Goal: Task Accomplishment & Management: Manage account settings

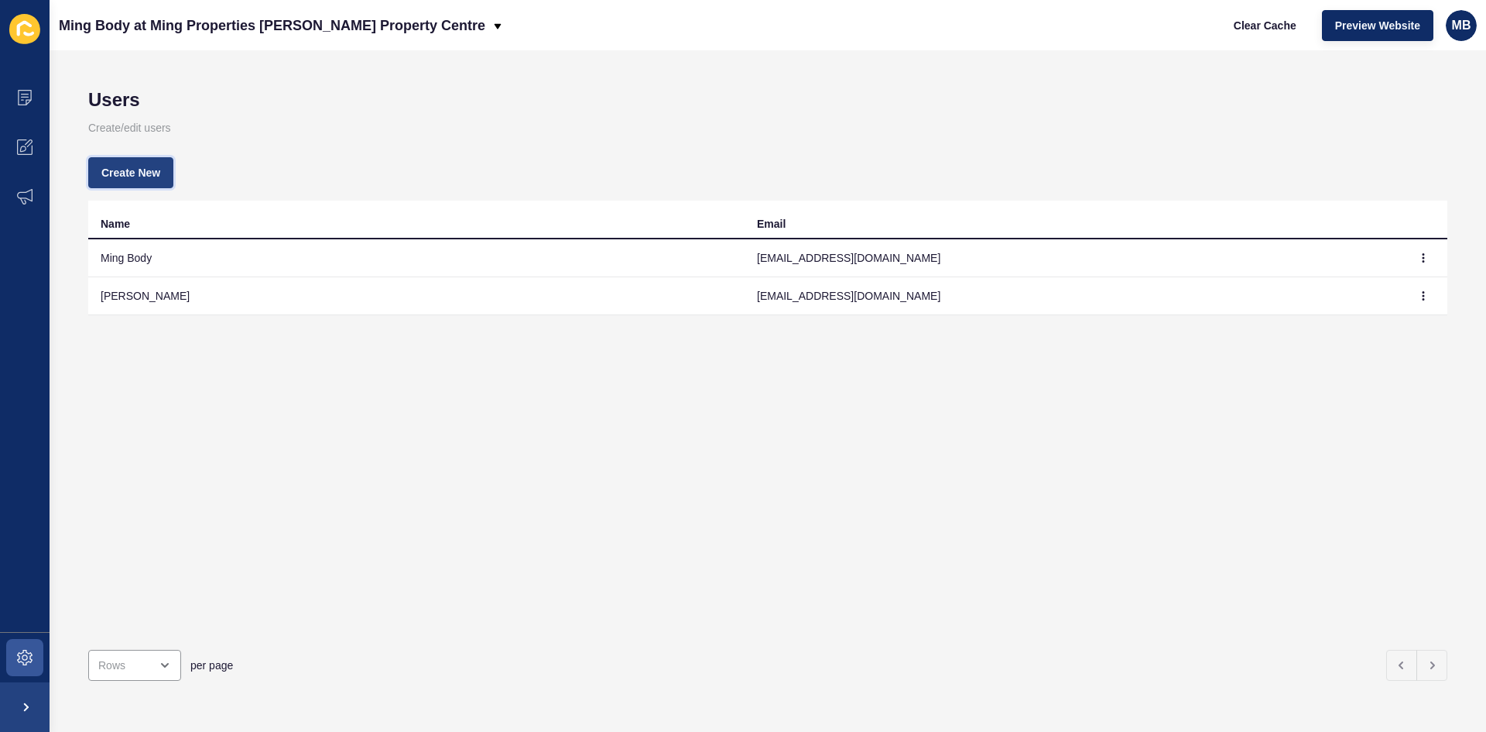
click at [134, 172] on span "Create New" at bounding box center [130, 172] width 59 height 15
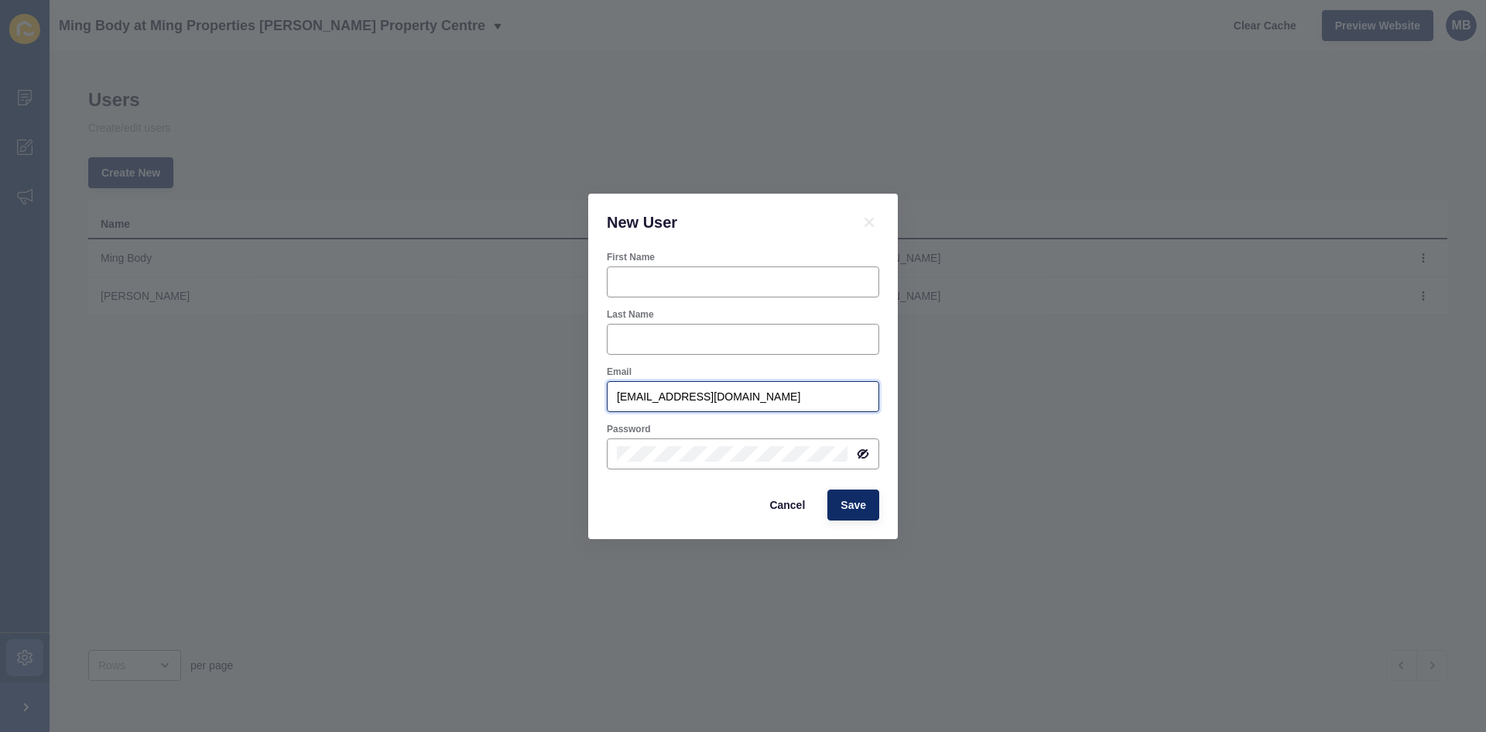
drag, startPoint x: 809, startPoint y: 399, endPoint x: 543, endPoint y: 397, distance: 266.3
click at [543, 397] on div "New User First Name Last Name Email [EMAIL_ADDRESS][DOMAIN_NAME] Password Cance…" at bounding box center [743, 366] width 1486 height 732
paste input "Email [EMAIL_ADDRESS][DOMAIN_NAME]"
drag, startPoint x: 646, startPoint y: 395, endPoint x: 553, endPoint y: 391, distance: 93.8
click at [553, 391] on div "New User First Name Last Name Email Email [EMAIL_ADDRESS][DOMAIN_NAME] Password…" at bounding box center [743, 366] width 1486 height 732
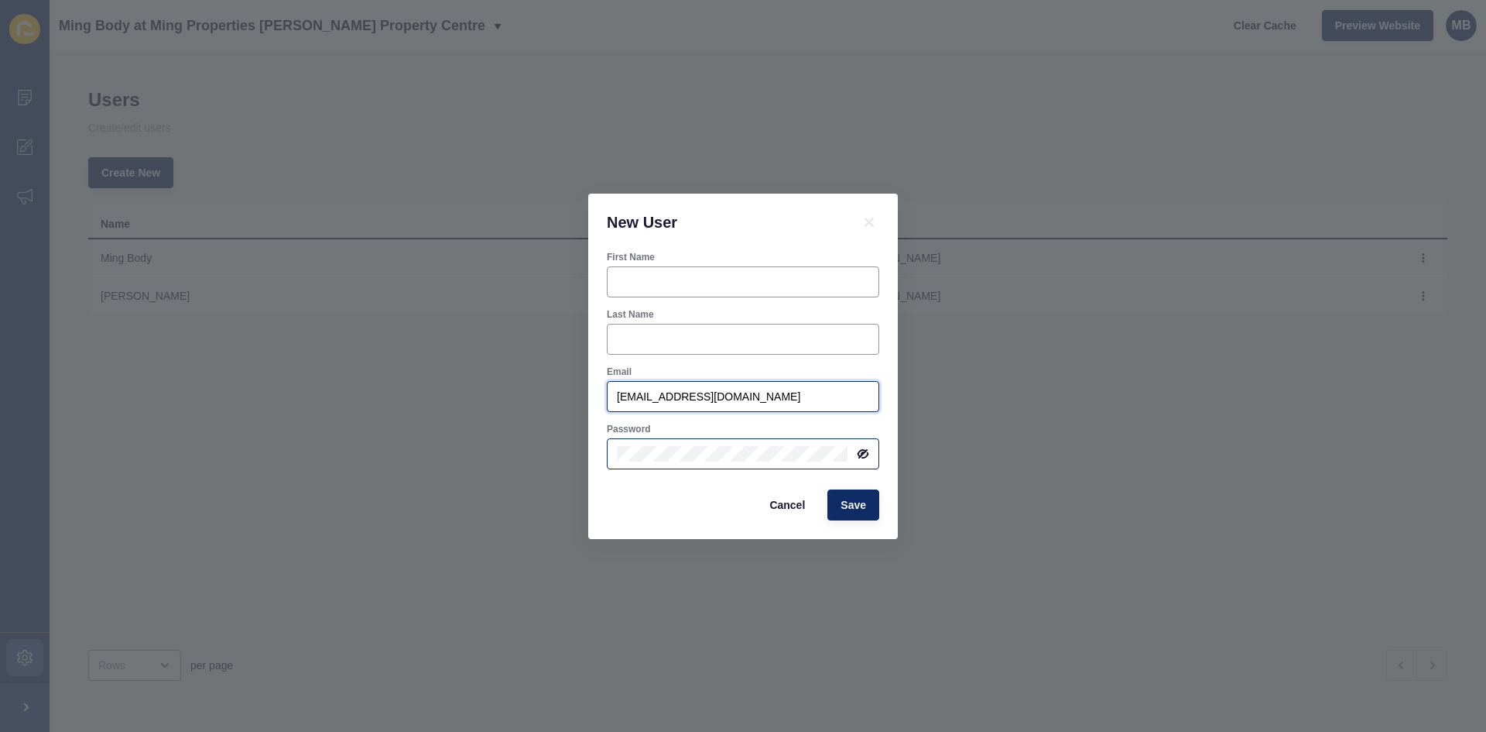
type input "[EMAIL_ADDRESS][DOMAIN_NAME]"
click at [645, 279] on input "First Name" at bounding box center [743, 281] width 252 height 15
type input "Conor"
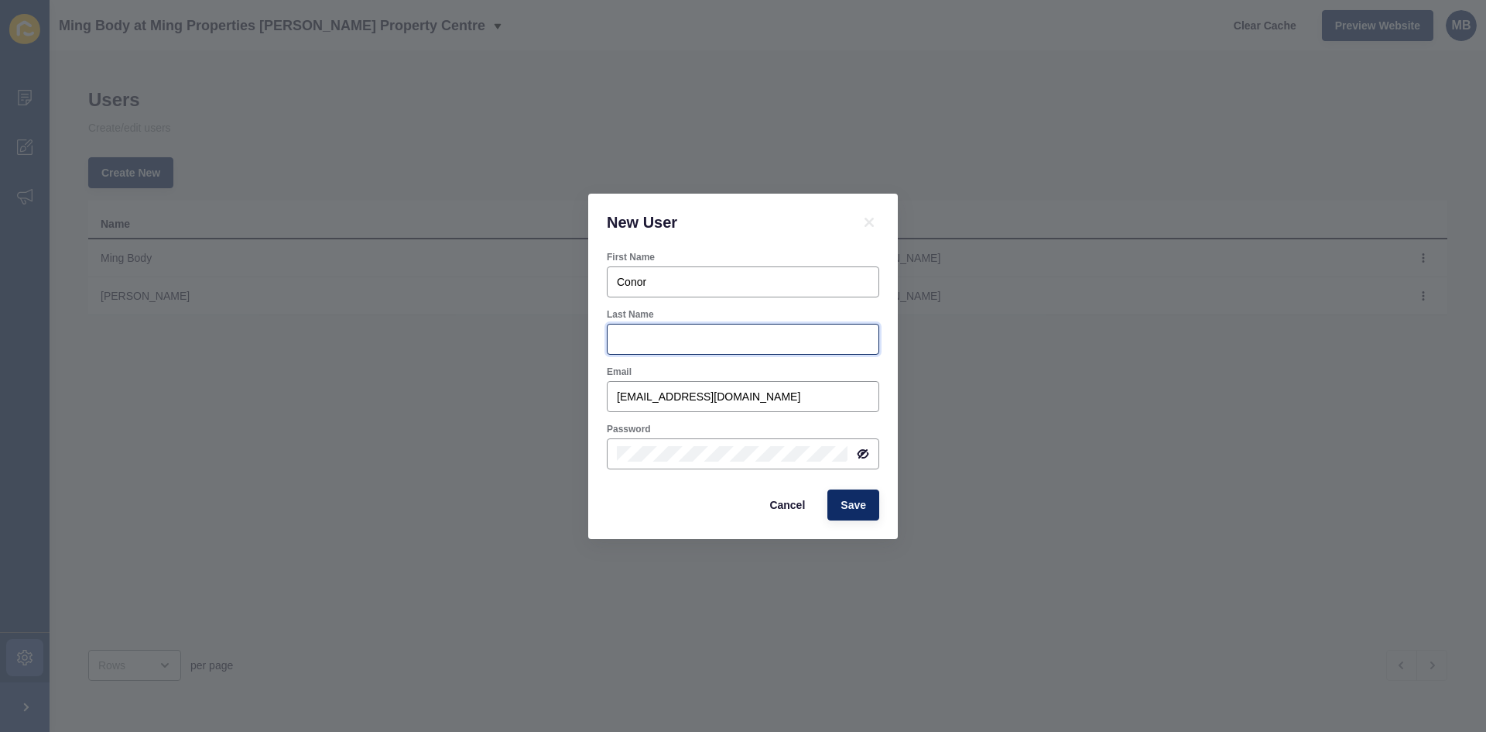
click at [653, 341] on input "Last Name" at bounding box center [743, 338] width 252 height 15
type input "[PERSON_NAME]"
click at [861, 454] on icon at bounding box center [863, 453] width 8 height 7
click at [853, 505] on span "Save" at bounding box center [854, 504] width 26 height 15
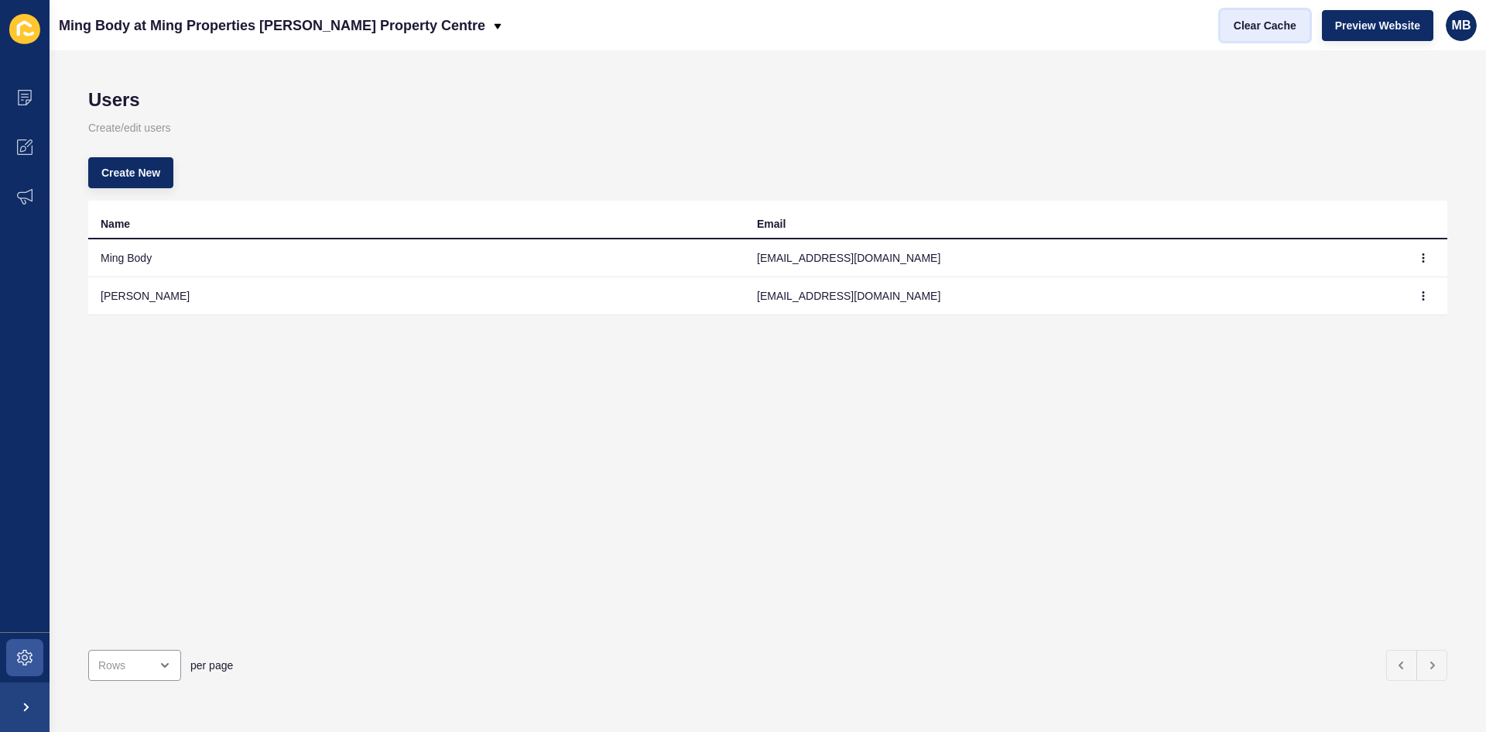
click at [1277, 29] on span "Clear Cache" at bounding box center [1265, 25] width 63 height 15
click at [1401, 23] on span "Preview Website" at bounding box center [1377, 25] width 85 height 15
